Goal: Find specific page/section: Find specific page/section

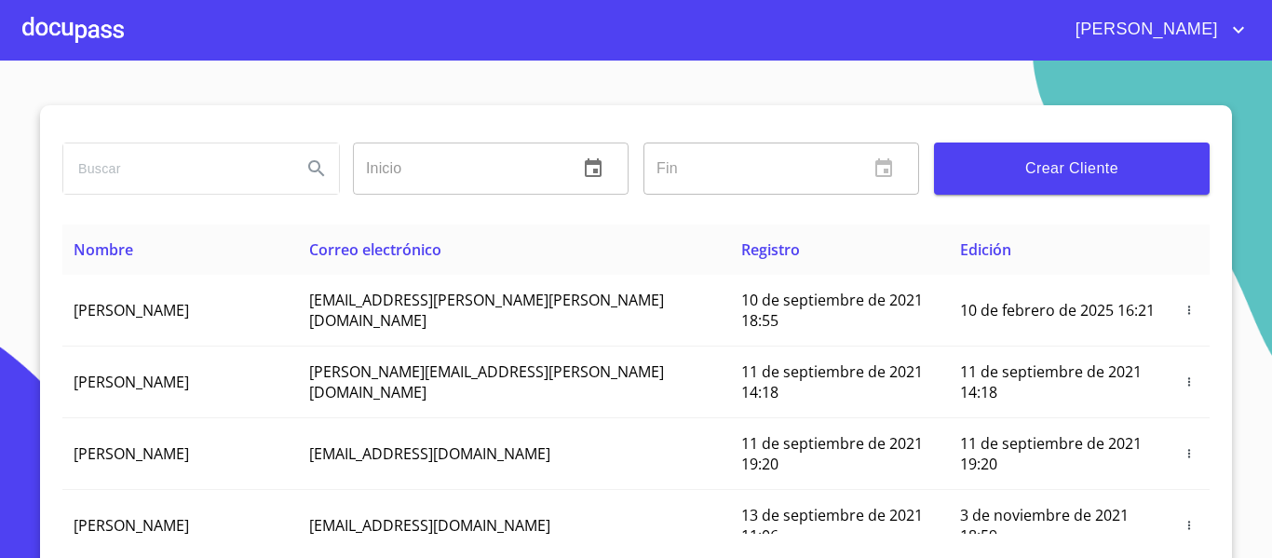
click at [98, 33] on div at bounding box center [72, 30] width 101 height 60
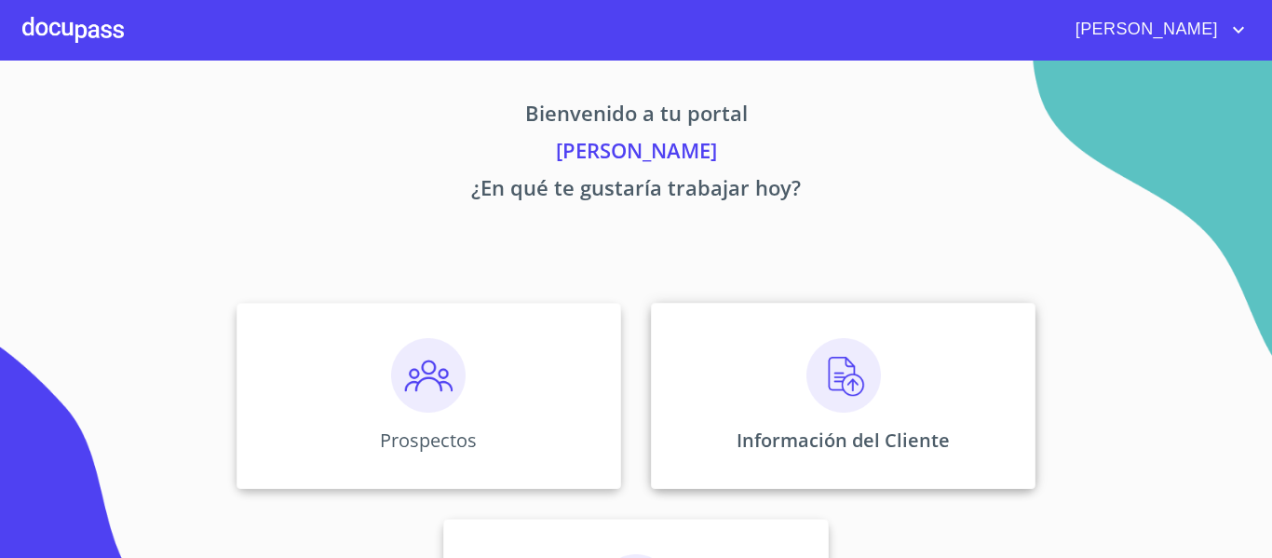
click at [751, 413] on div "Información del Cliente" at bounding box center [843, 396] width 384 height 186
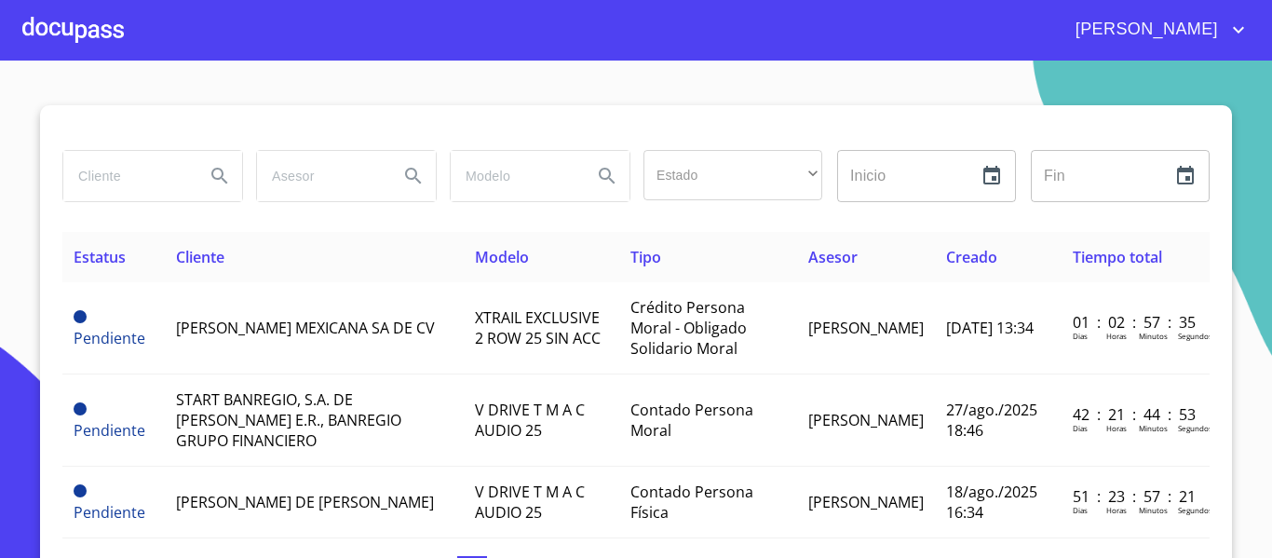
click at [134, 175] on input "search" at bounding box center [126, 176] width 127 height 50
type input "grupo acopol"
click at [209, 182] on icon "Search" at bounding box center [220, 176] width 22 height 22
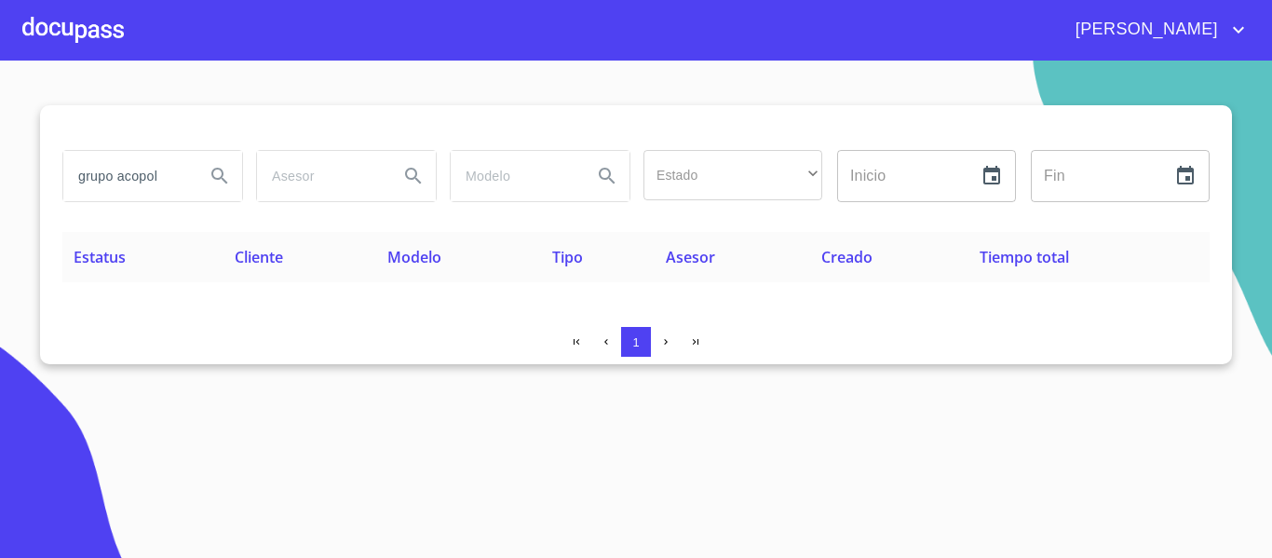
drag, startPoint x: 75, startPoint y: 174, endPoint x: 174, endPoint y: 178, distance: 98.7
click at [174, 178] on input "grupo acopol" at bounding box center [126, 176] width 127 height 50
type input "GRUPO ACOPOL"
click at [225, 180] on icon "Search" at bounding box center [220, 176] width 22 height 22
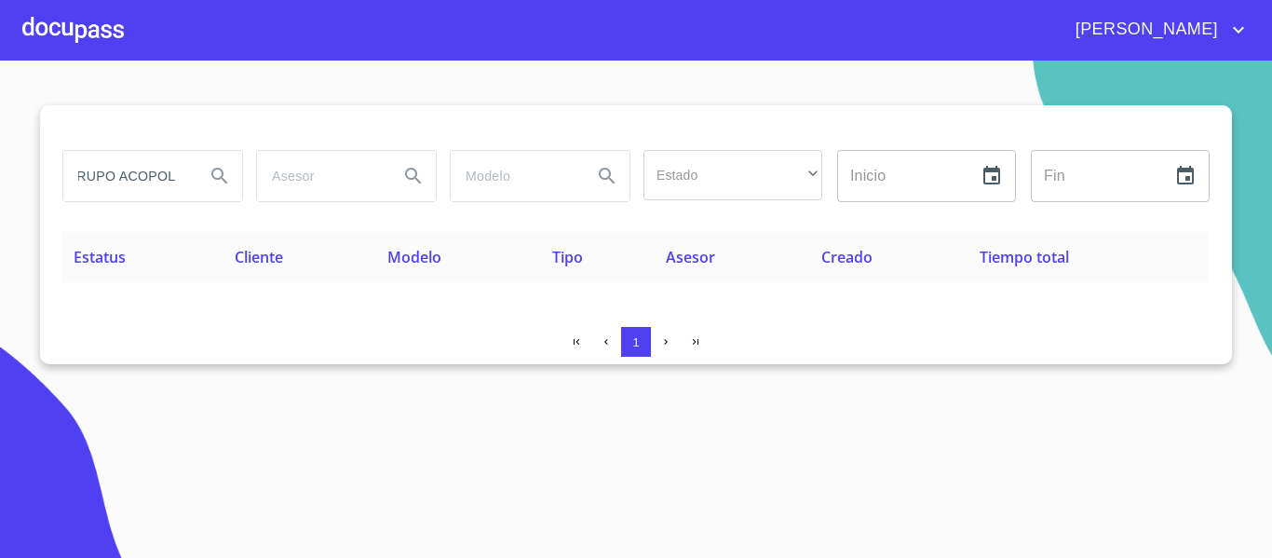
scroll to position [0, 0]
click at [105, 26] on div at bounding box center [72, 30] width 101 height 60
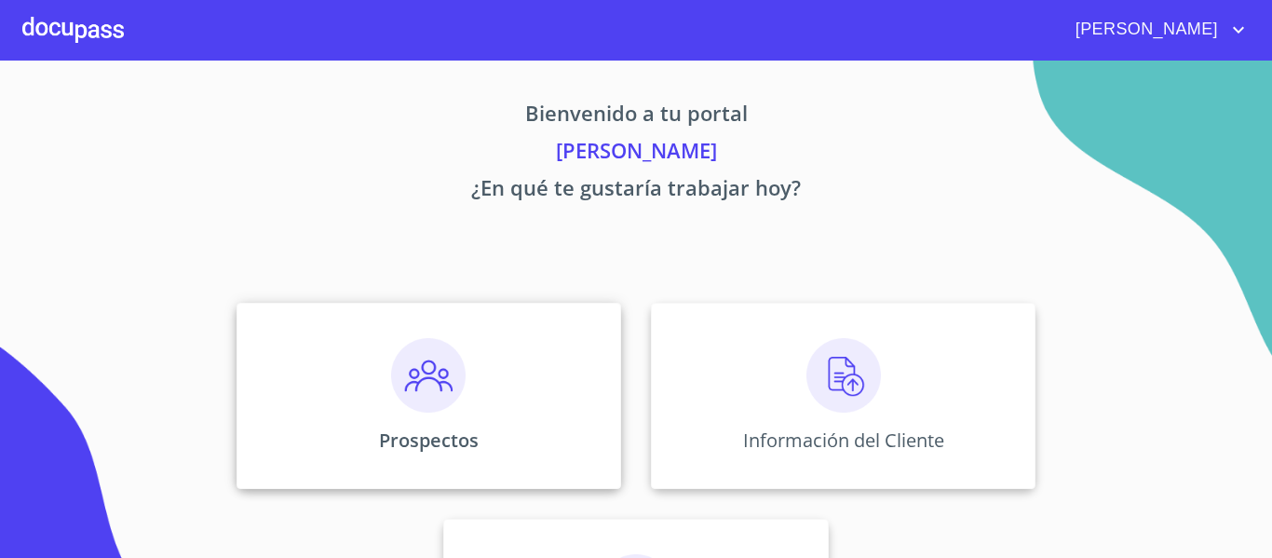
click at [412, 429] on p "Prospectos" at bounding box center [429, 439] width 100 height 25
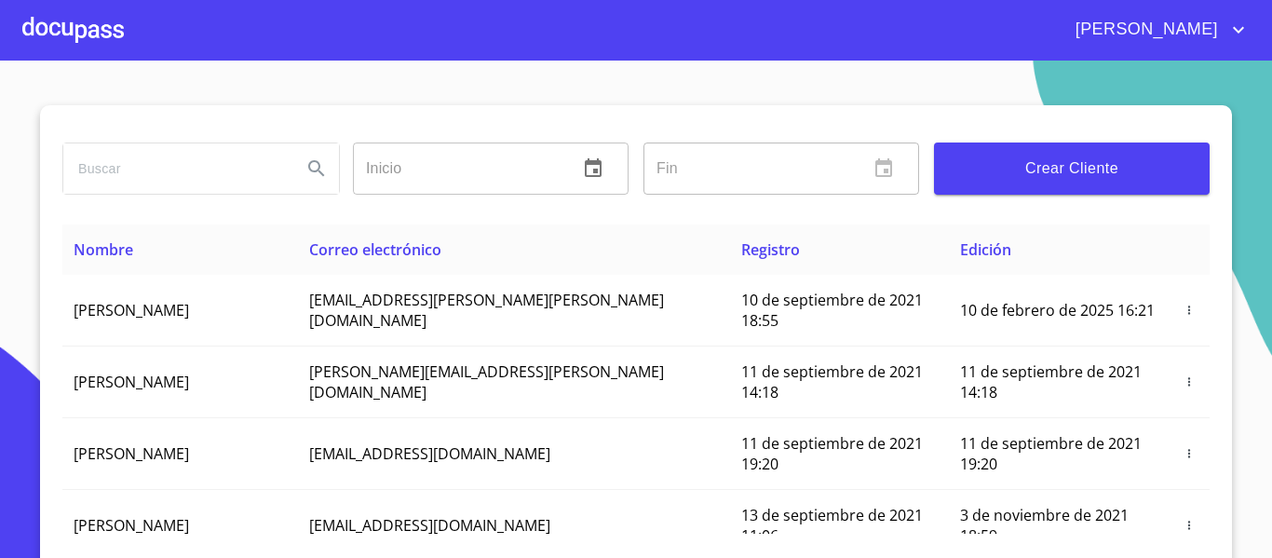
click at [135, 171] on input "search" at bounding box center [174, 168] width 223 height 50
click at [305, 171] on icon "Search" at bounding box center [316, 168] width 22 height 22
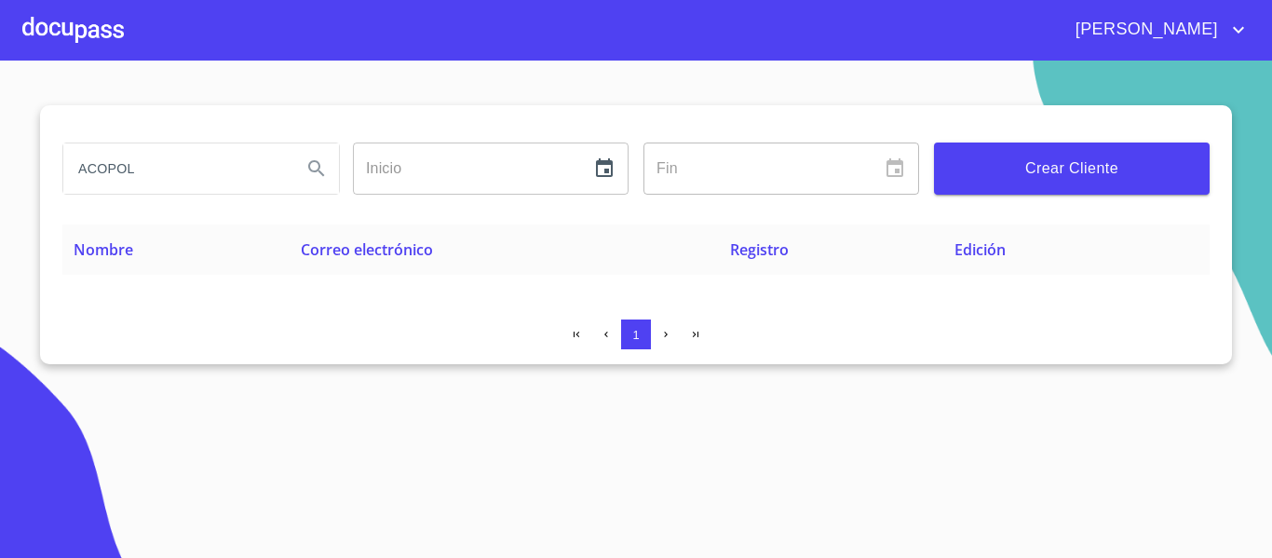
click at [168, 168] on input "ACOPOL" at bounding box center [174, 168] width 223 height 50
type input "A"
click at [160, 175] on input "search" at bounding box center [174, 168] width 223 height 50
type input "GRUPO ACOPOL"
click at [1002, 167] on span "Crear Cliente" at bounding box center [1072, 168] width 246 height 26
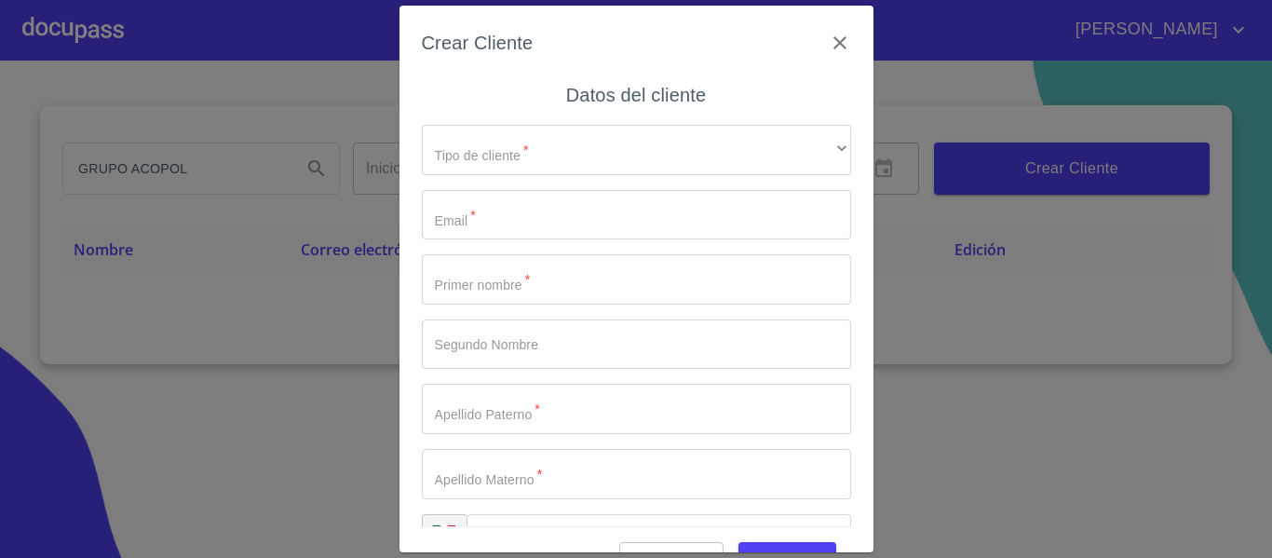
click at [810, 34] on div "Crear Cliente" at bounding box center [636, 54] width 429 height 52
click at [828, 38] on icon "button" at bounding box center [839, 43] width 22 height 22
